Goal: Transaction & Acquisition: Purchase product/service

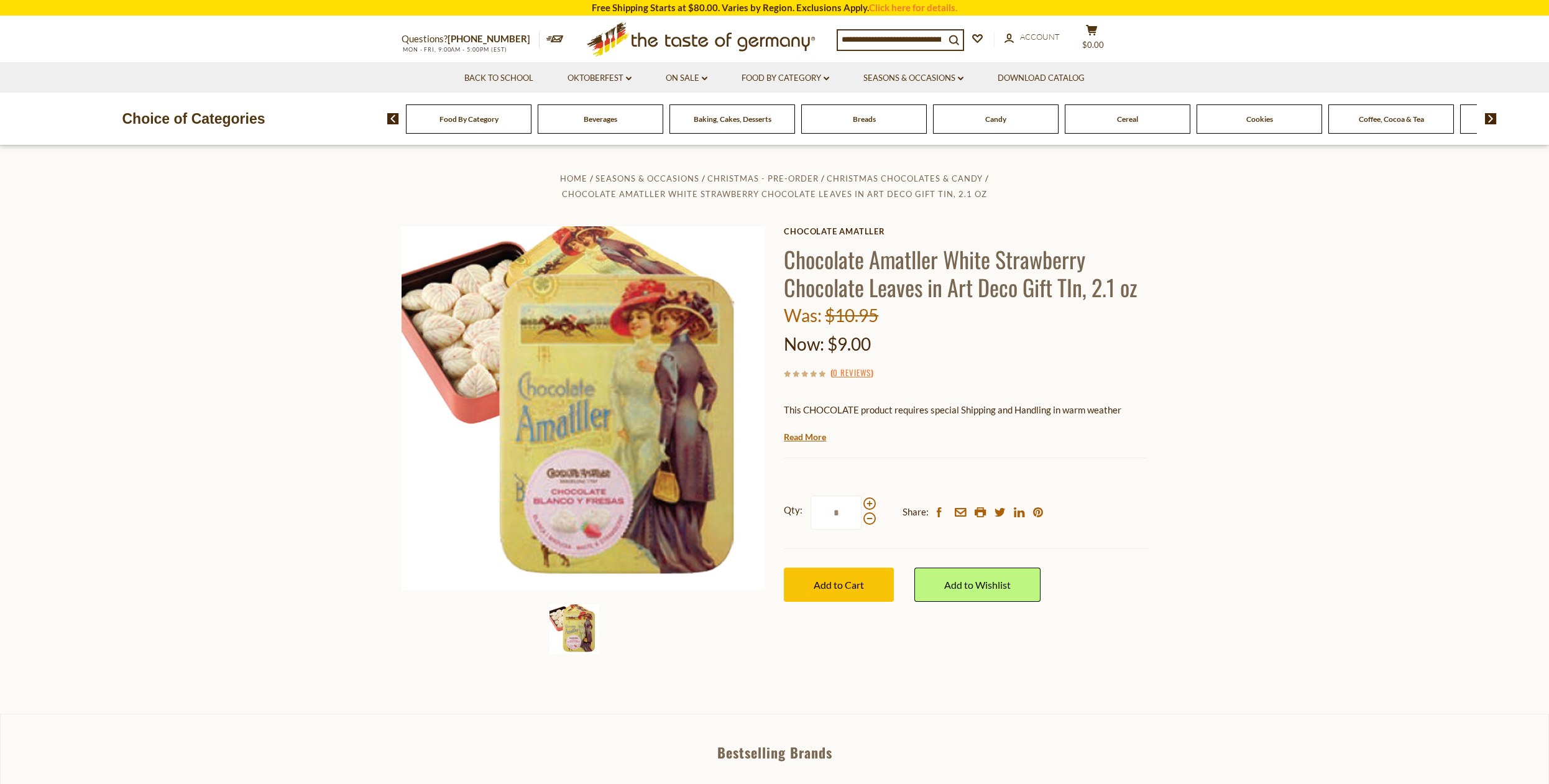
click at [845, 38] on input at bounding box center [891, 39] width 107 height 18
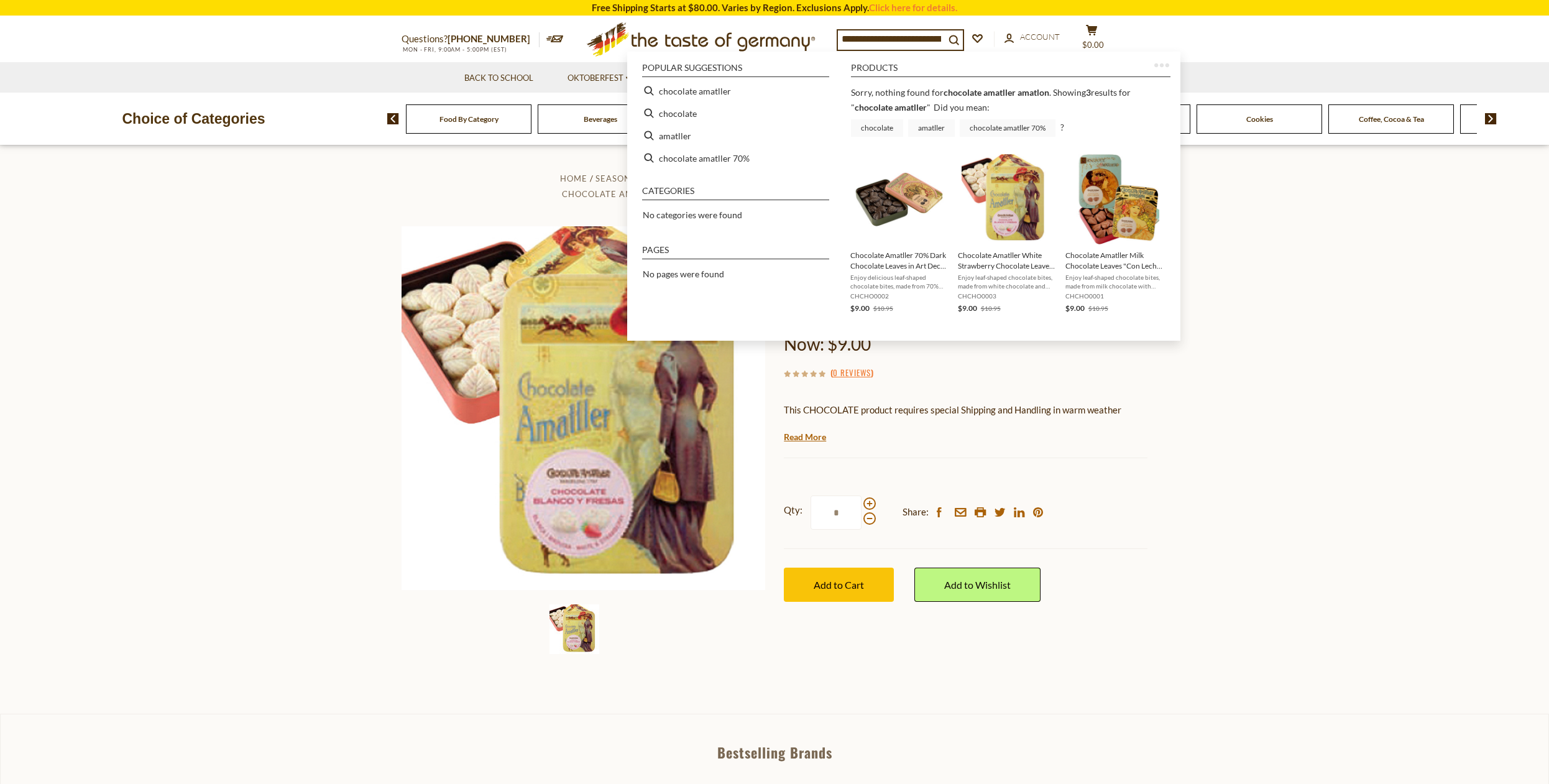
type input "**********"
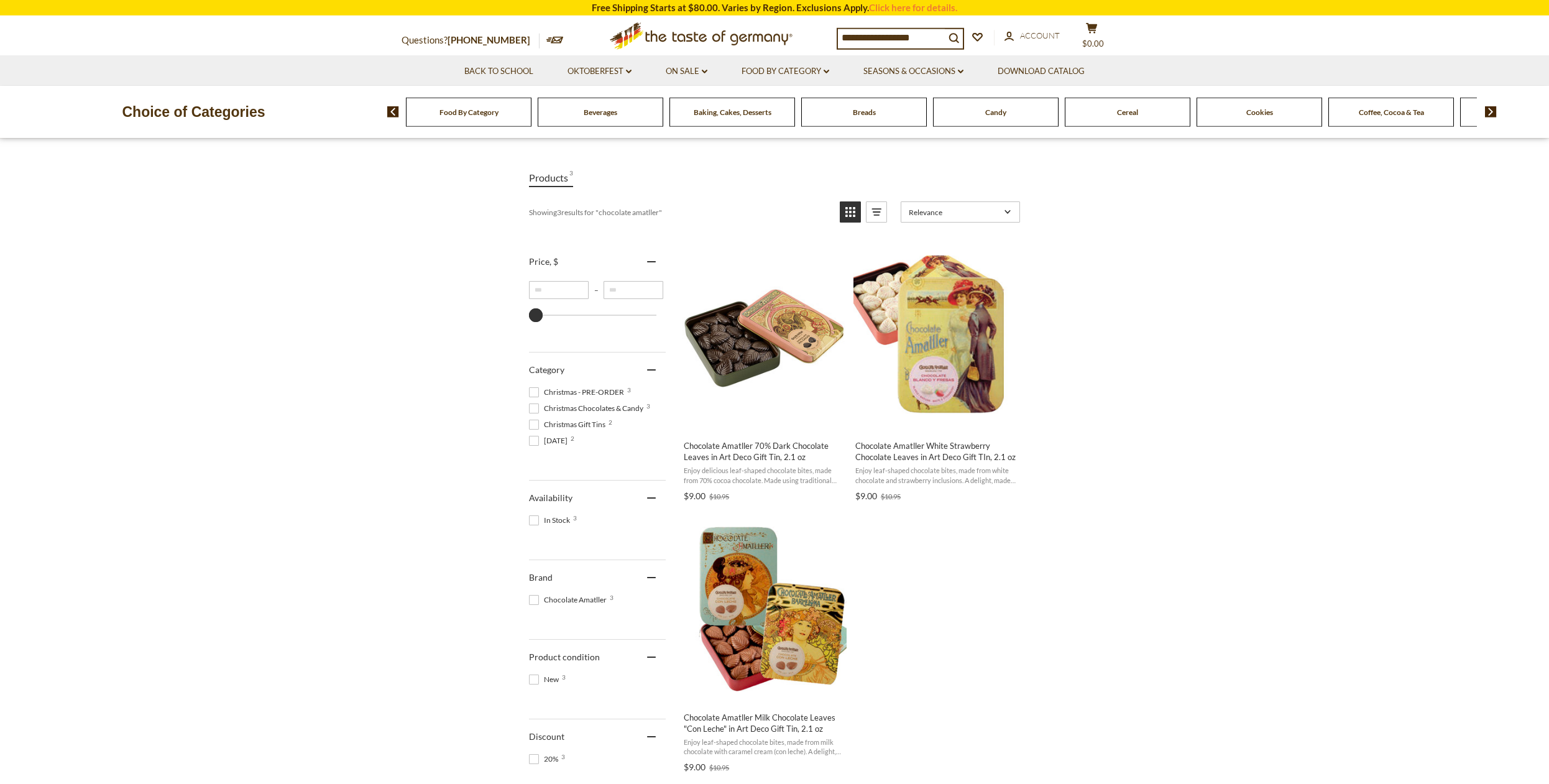
scroll to position [130, 0]
